Goal: Book appointment/travel/reservation

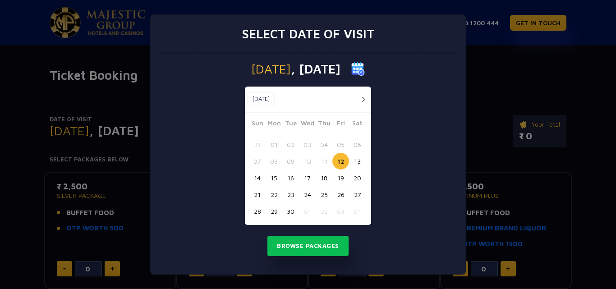
click at [257, 195] on button "21" at bounding box center [257, 194] width 17 height 17
click at [291, 196] on button "23" at bounding box center [290, 194] width 17 height 17
click at [330, 247] on button "Browse Packages" at bounding box center [307, 246] width 81 height 21
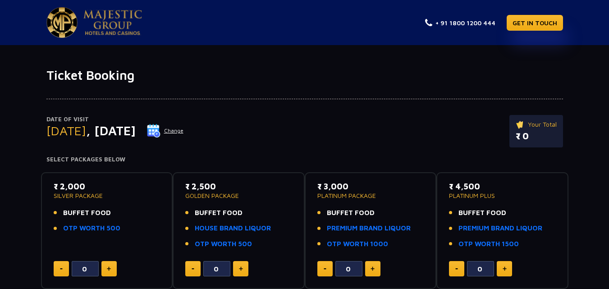
click at [114, 269] on button at bounding box center [108, 268] width 15 height 15
click at [109, 268] on img at bounding box center [109, 268] width 4 height 5
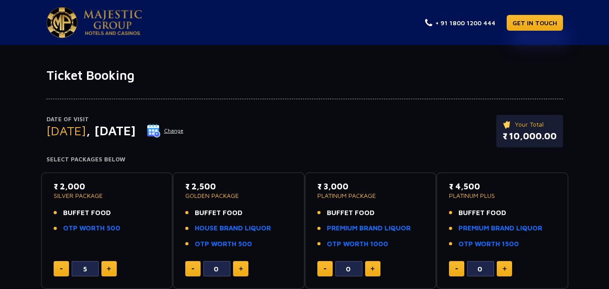
click at [109, 268] on img at bounding box center [109, 268] width 4 height 5
click at [60, 269] on img at bounding box center [61, 268] width 3 height 1
click at [62, 268] on img at bounding box center [61, 268] width 3 height 1
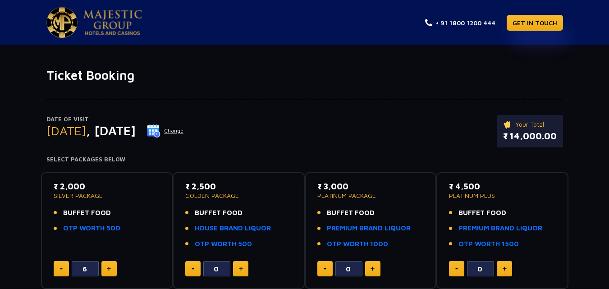
click at [63, 268] on button at bounding box center [61, 268] width 15 height 15
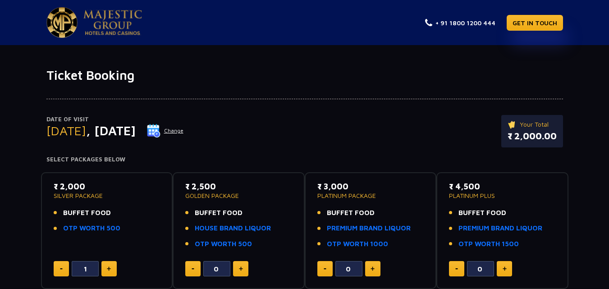
click at [63, 268] on button at bounding box center [61, 268] width 15 height 15
type input "0"
click at [63, 268] on button at bounding box center [61, 268] width 15 height 15
click at [241, 269] on img at bounding box center [241, 268] width 4 height 5
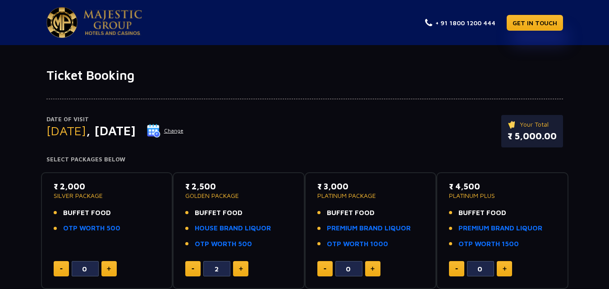
click at [241, 269] on img at bounding box center [241, 268] width 4 height 5
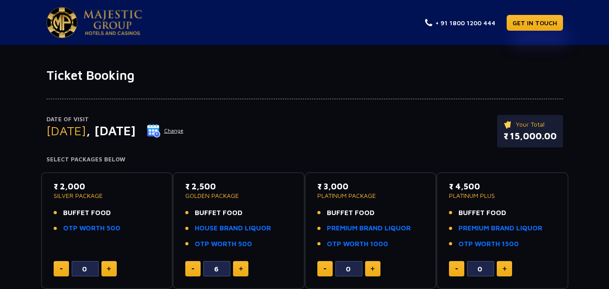
type input "7"
